Goal: Transaction & Acquisition: Purchase product/service

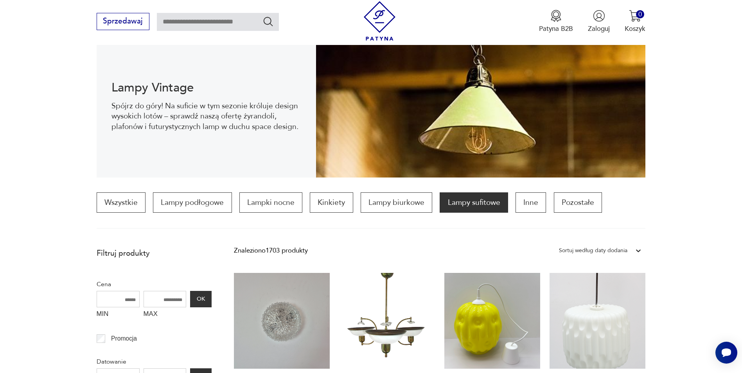
scroll to position [104, 0]
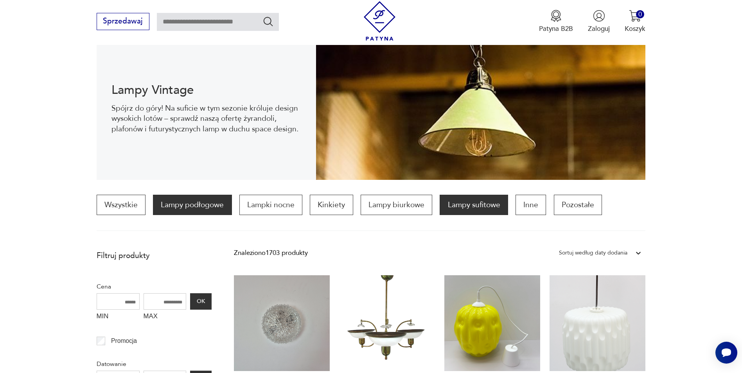
click at [171, 209] on p "Lampy podłogowe" at bounding box center [192, 205] width 79 height 20
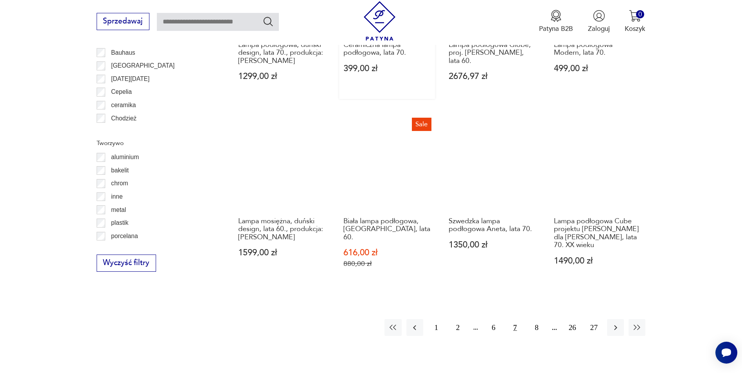
scroll to position [780, 0]
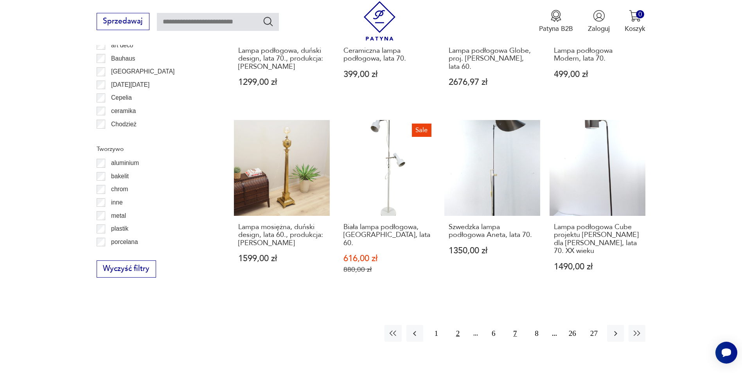
click at [456, 334] on button "2" at bounding box center [457, 333] width 17 height 17
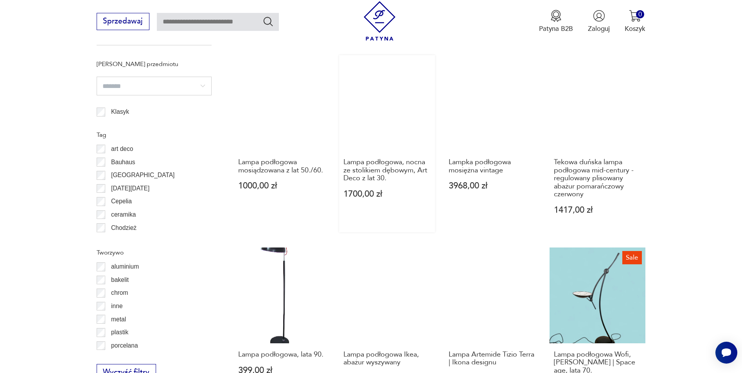
scroll to position [819, 0]
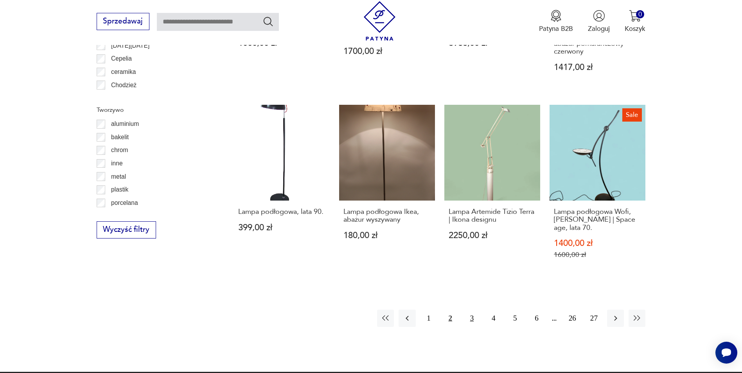
click at [466, 319] on button "3" at bounding box center [471, 318] width 17 height 17
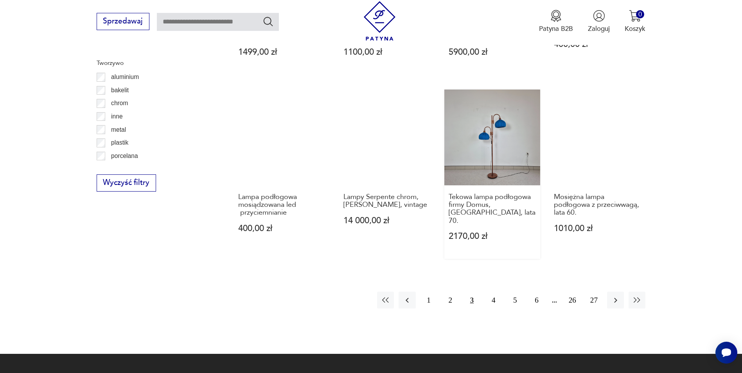
scroll to position [858, 0]
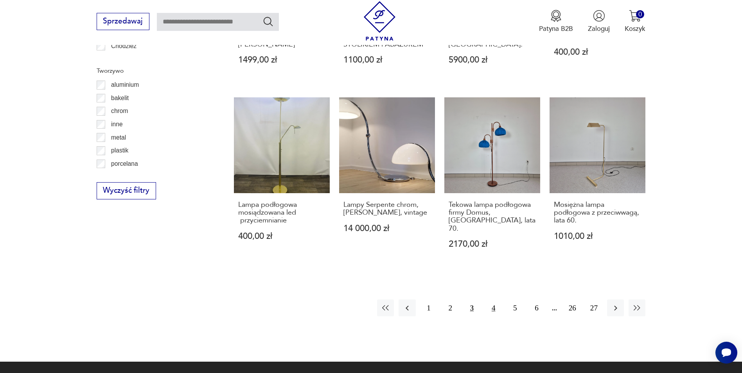
click at [490, 300] on button "4" at bounding box center [493, 308] width 17 height 17
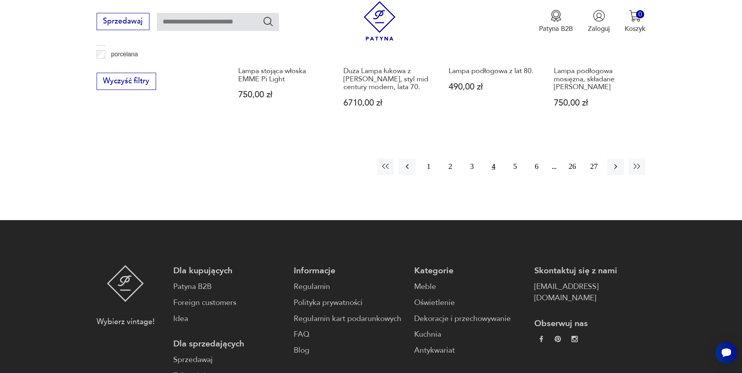
scroll to position [975, 0]
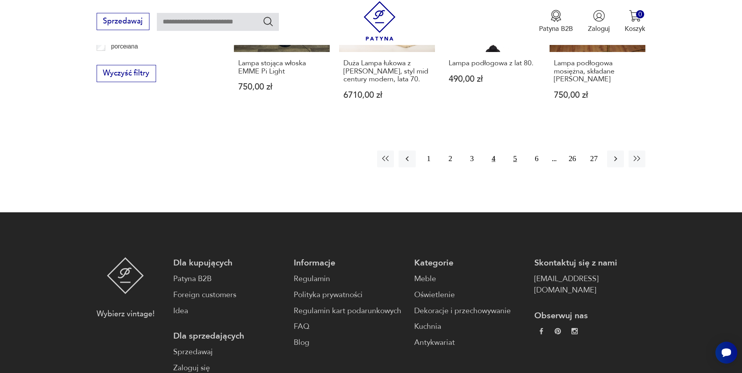
click at [512, 152] on button "5" at bounding box center [514, 159] width 17 height 17
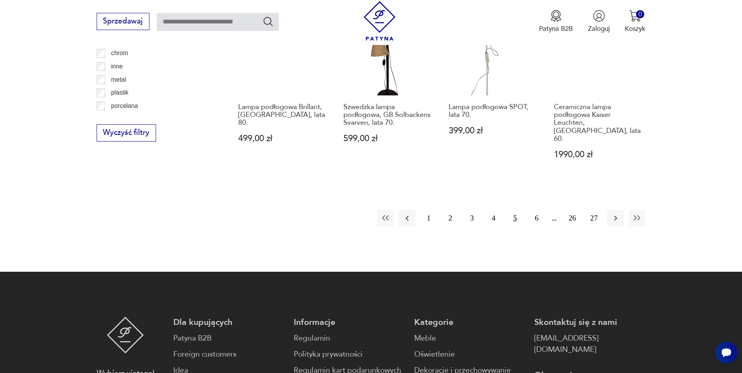
scroll to position [936, 0]
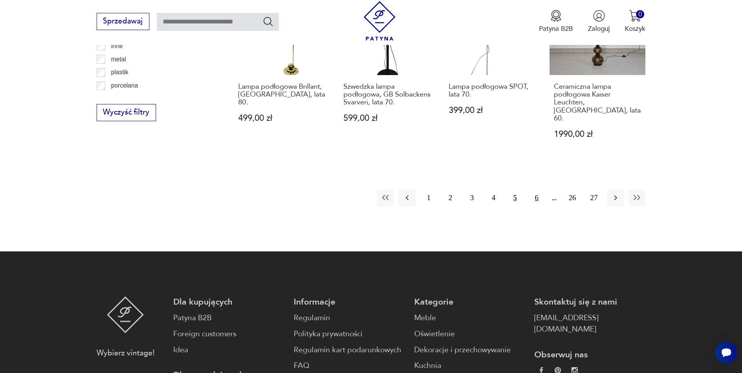
click at [534, 190] on button "6" at bounding box center [536, 198] width 17 height 17
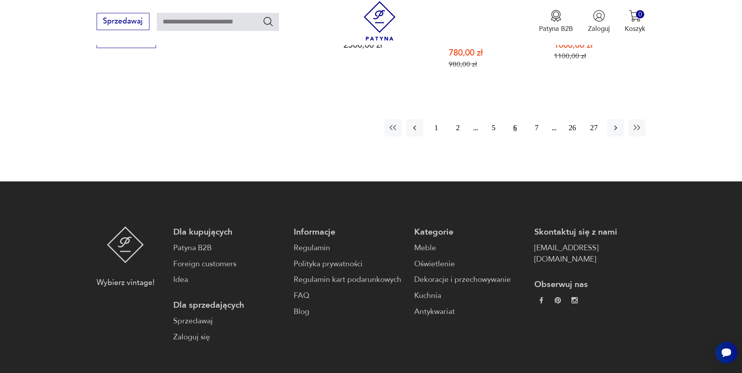
scroll to position [1015, 0]
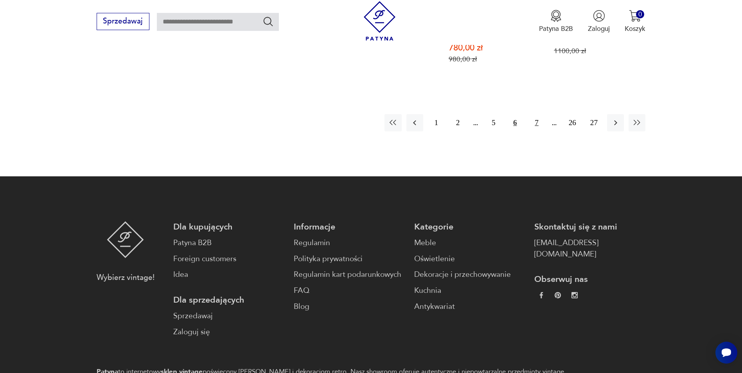
click at [530, 129] on button "7" at bounding box center [536, 122] width 17 height 17
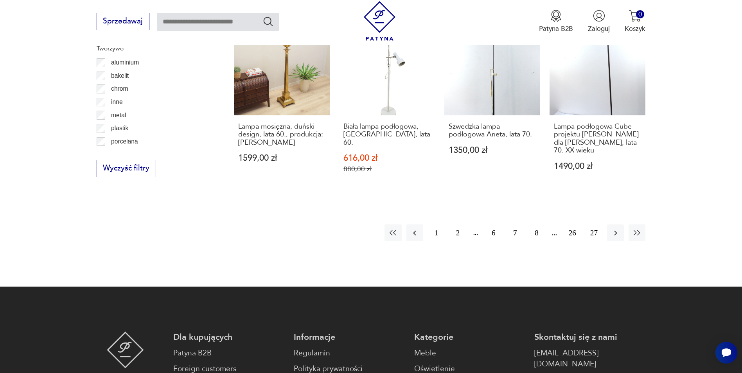
scroll to position [897, 0]
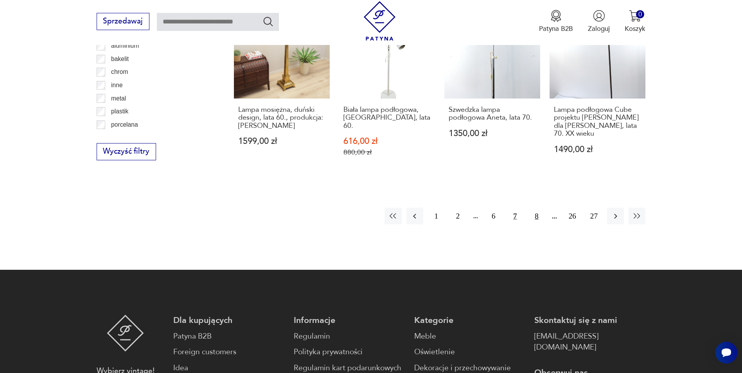
click at [535, 215] on button "8" at bounding box center [536, 216] width 17 height 17
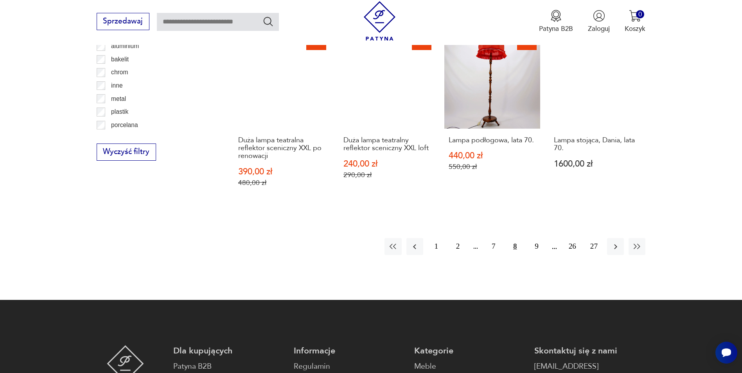
scroll to position [897, 0]
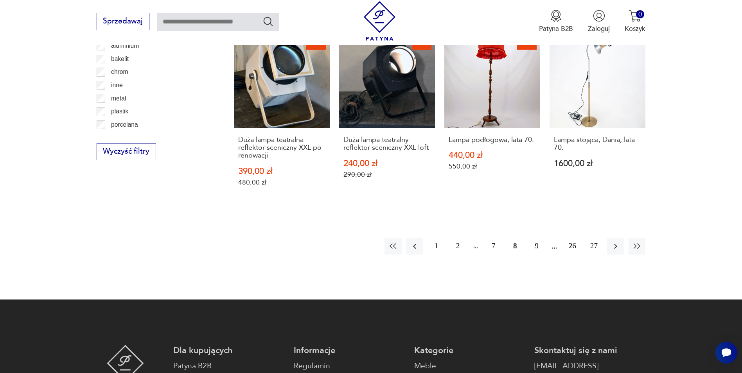
click at [531, 238] on button "9" at bounding box center [536, 246] width 17 height 17
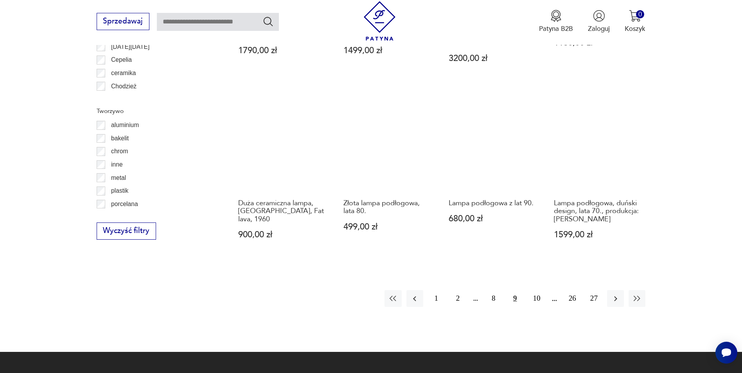
scroll to position [819, 0]
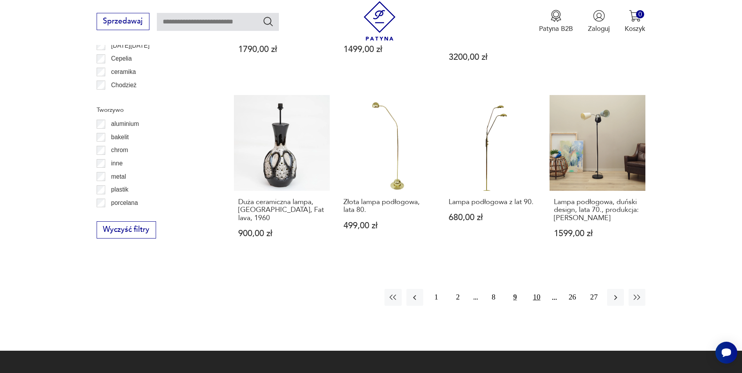
click at [533, 290] on button "10" at bounding box center [536, 297] width 17 height 17
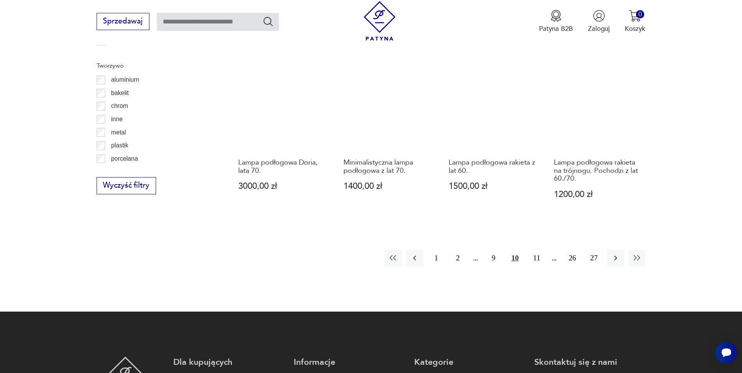
scroll to position [819, 0]
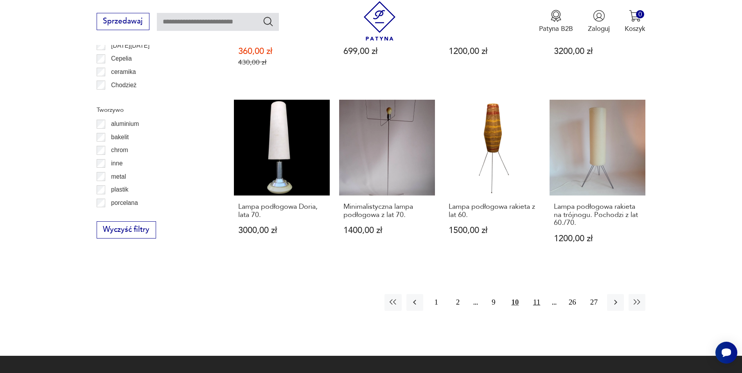
click at [533, 298] on button "11" at bounding box center [536, 302] width 17 height 17
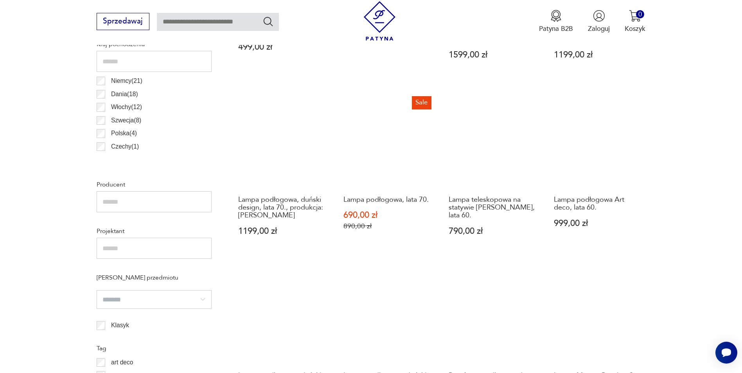
scroll to position [467, 0]
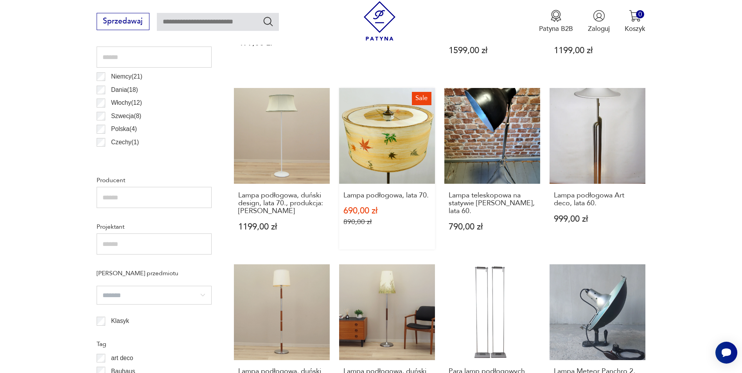
click at [372, 147] on link "Sale Lampa podłogowa, lata 70. 690,00 zł 890,00 zł" at bounding box center [387, 168] width 96 height 161
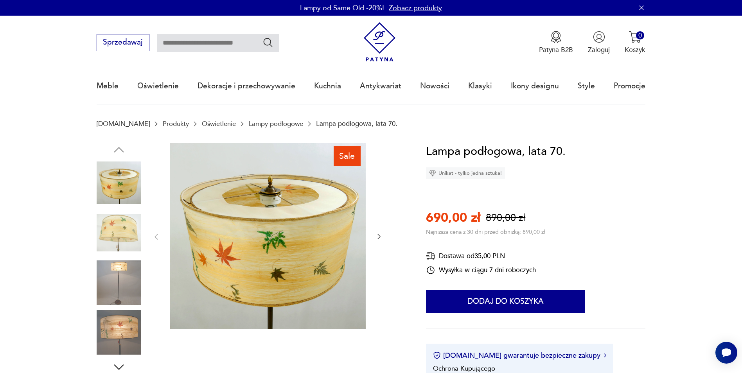
click at [381, 235] on icon "button" at bounding box center [379, 237] width 8 height 8
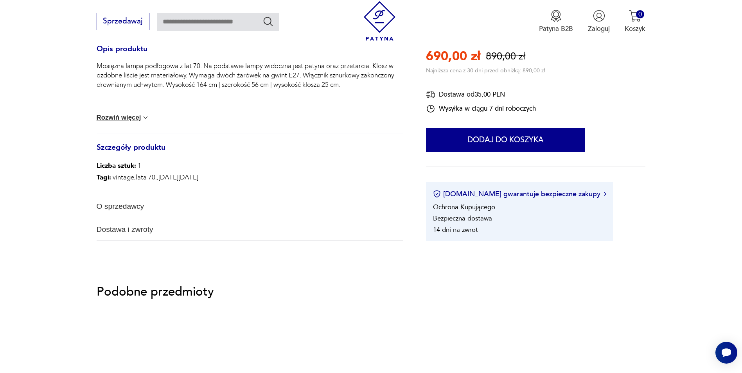
scroll to position [235, 0]
